Goal: Check status: Check status

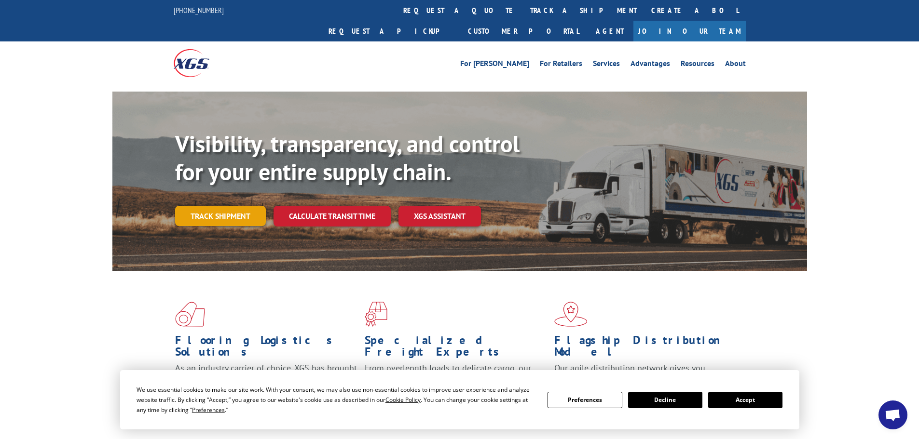
click at [207, 206] on link "Track shipment" at bounding box center [220, 216] width 91 height 20
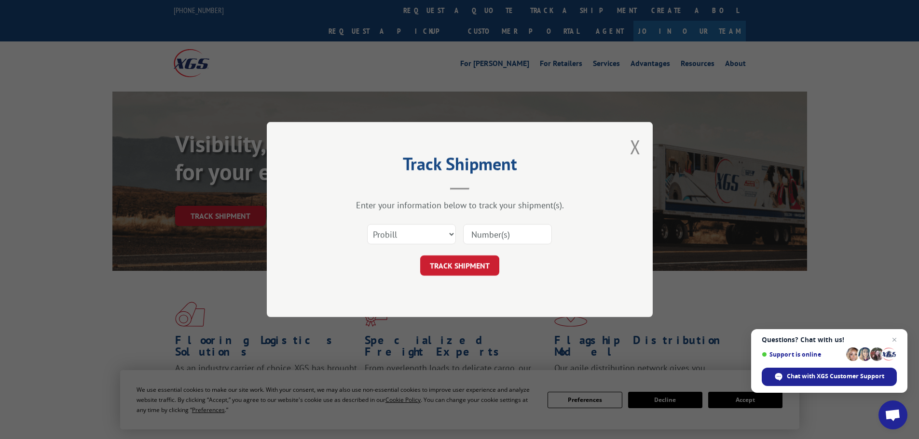
click at [495, 237] on input at bounding box center [507, 234] width 89 height 20
type input "17604488"
click at [420, 256] on button "TRACK SHIPMENT" at bounding box center [459, 266] width 79 height 20
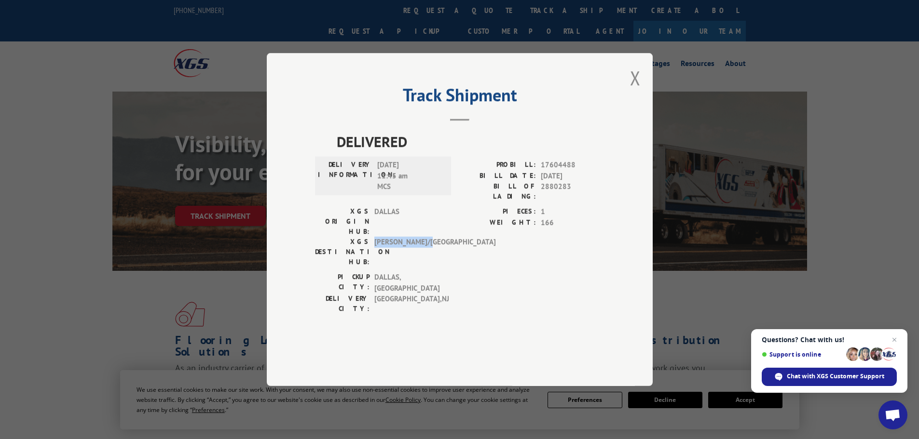
drag, startPoint x: 375, startPoint y: 244, endPoint x: 439, endPoint y: 246, distance: 64.2
click at [439, 246] on span "[PERSON_NAME]/[GEOGRAPHIC_DATA]" at bounding box center [406, 252] width 65 height 30
copy span "[PERSON_NAME]/[GEOGRAPHIC_DATA]"
drag, startPoint x: 583, startPoint y: 188, endPoint x: 542, endPoint y: 192, distance: 42.2
click at [541, 171] on span "17604488" at bounding box center [573, 165] width 64 height 11
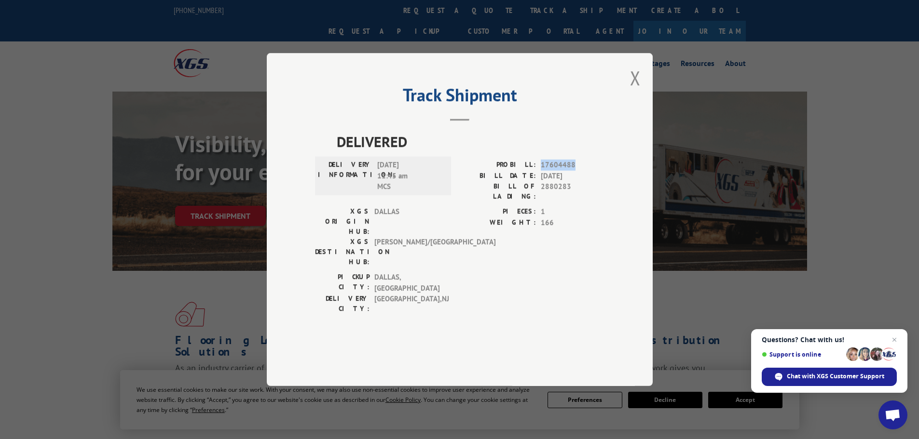
copy span "17604488"
drag, startPoint x: 575, startPoint y: 214, endPoint x: 540, endPoint y: 221, distance: 36.5
click at [540, 206] on div "PROBILL: 17604488 BILL DATE: [DATE] BILL OF LADING: 2880283" at bounding box center [532, 183] width 145 height 47
copy span "2880283"
drag, startPoint x: 582, startPoint y: 191, endPoint x: 539, endPoint y: 193, distance: 43.5
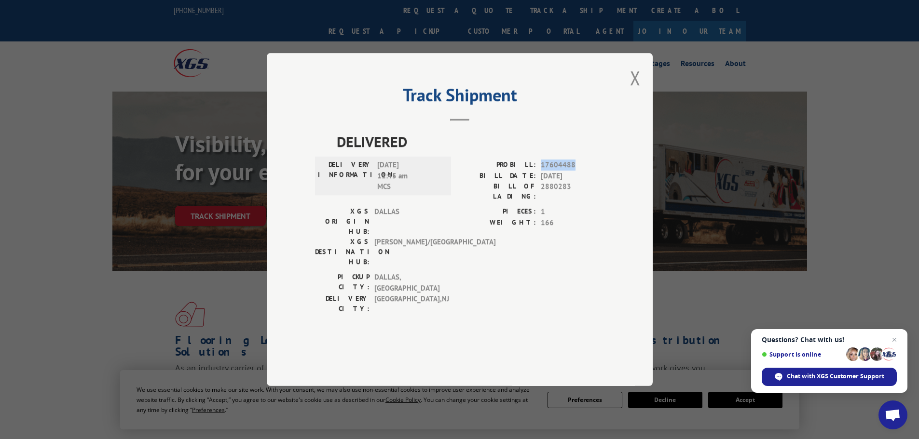
click at [539, 171] on div "PROBILL: 17604488" at bounding box center [532, 165] width 145 height 11
copy span "17604488"
